Goal: Information Seeking & Learning: Find specific fact

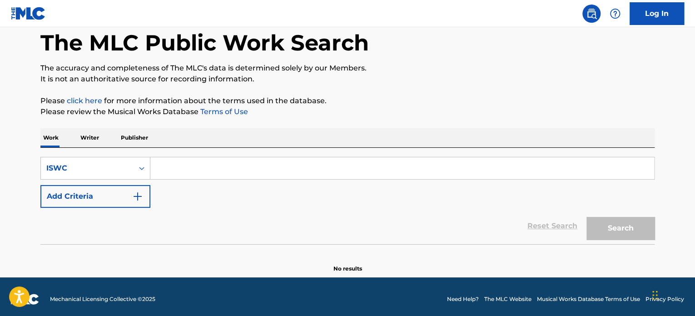
click at [169, 172] on input "Search Form" at bounding box center [402, 168] width 504 height 22
paste input "T3189187342"
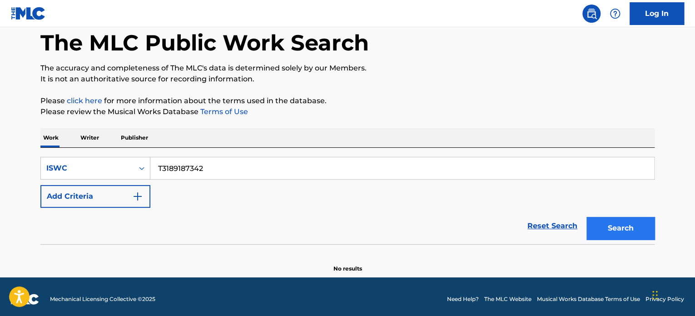
type input "T3189187342"
click at [611, 227] on button "Search" at bounding box center [621, 228] width 68 height 23
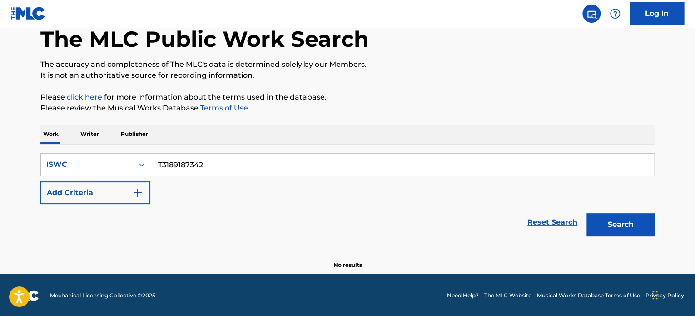
scroll to position [50, 0]
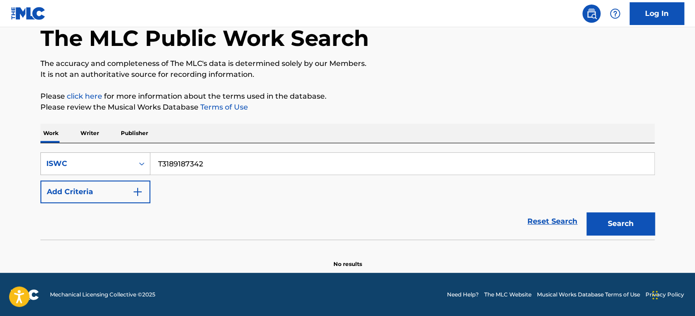
click at [136, 163] on div "Search Form" at bounding box center [142, 163] width 16 height 16
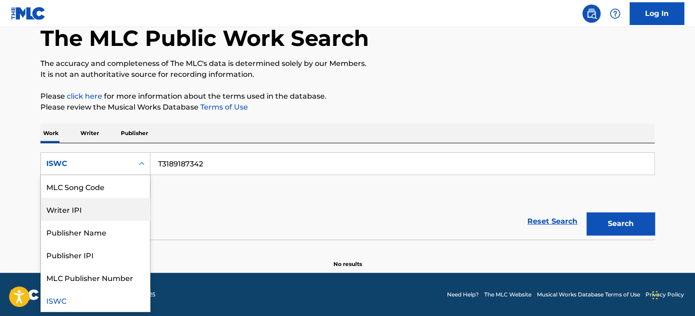
scroll to position [0, 0]
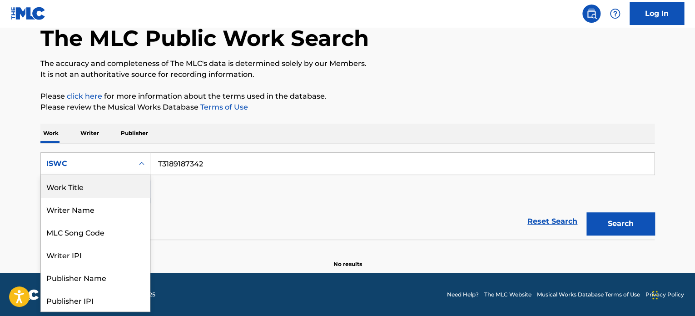
click at [93, 187] on div "Work Title" at bounding box center [95, 186] width 109 height 23
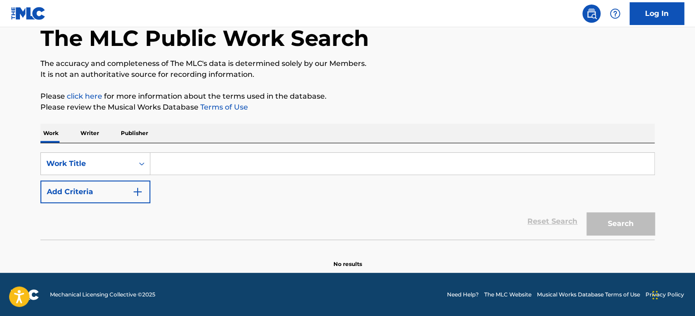
click at [182, 174] on input "Search Form" at bounding box center [402, 164] width 504 height 22
paste input "THE ONE & ONLY - EST Gee"
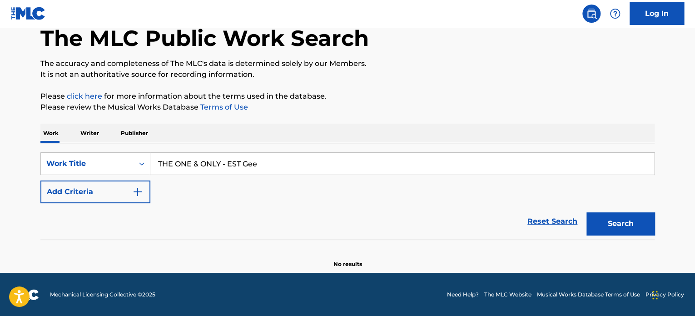
drag, startPoint x: 224, startPoint y: 160, endPoint x: 317, endPoint y: 163, distance: 93.2
click at [311, 159] on input "THE ONE & ONLY - EST Gee" at bounding box center [402, 164] width 504 height 22
type input "THE ONE & ONLY"
click at [614, 216] on button "Search" at bounding box center [621, 223] width 68 height 23
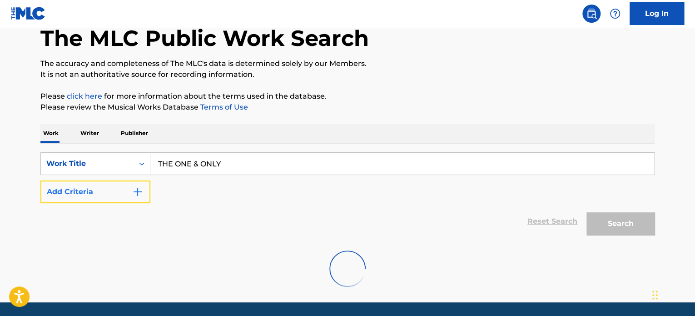
click at [93, 190] on button "Add Criteria" at bounding box center [95, 191] width 110 height 23
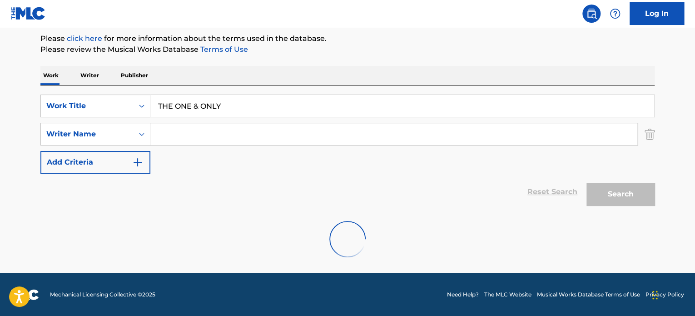
scroll to position [78, 0]
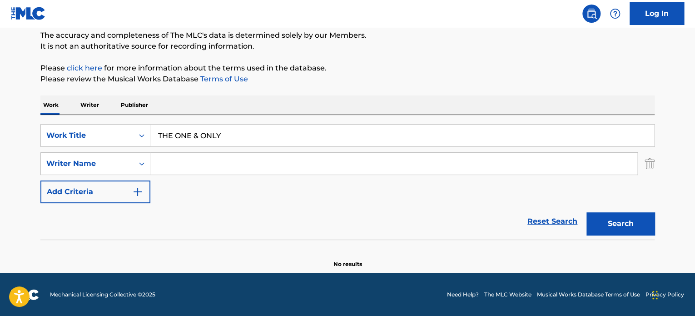
click at [52, 240] on section at bounding box center [347, 241] width 614 height 5
